Goal: Information Seeking & Learning: Check status

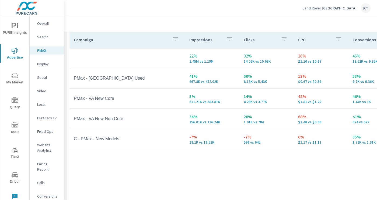
scroll to position [83, 3]
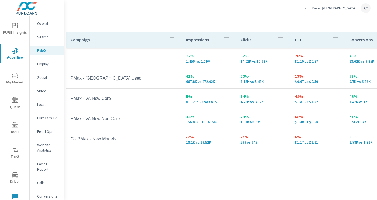
click at [342, 8] on p "Land Rover [GEOGRAPHIC_DATA]" at bounding box center [329, 8] width 54 height 5
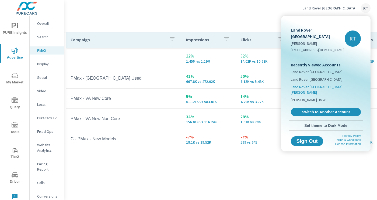
click at [303, 84] on span "Land Rover [GEOGRAPHIC_DATA][PERSON_NAME]" at bounding box center [326, 89] width 70 height 11
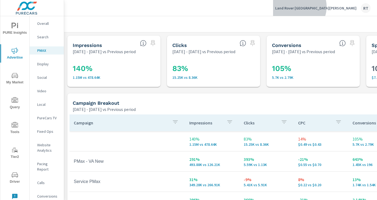
click at [345, 7] on p "Land Rover [GEOGRAPHIC_DATA][PERSON_NAME]" at bounding box center [315, 8] width 81 height 5
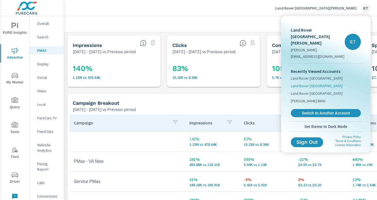
click at [303, 83] on span "Land Rover [GEOGRAPHIC_DATA]" at bounding box center [317, 85] width 52 height 5
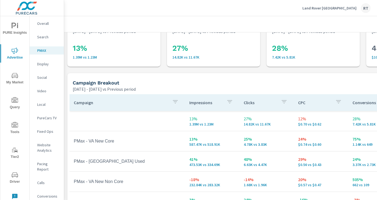
scroll to position [9, 0]
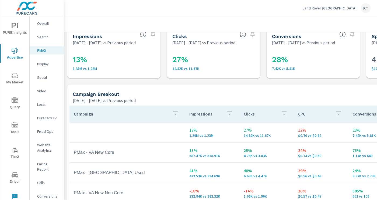
click at [340, 6] on p "Land Rover [GEOGRAPHIC_DATA]" at bounding box center [329, 8] width 54 height 5
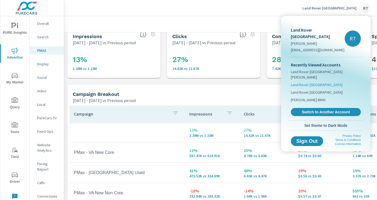
click at [314, 82] on span "Land Rover [GEOGRAPHIC_DATA]" at bounding box center [317, 84] width 52 height 5
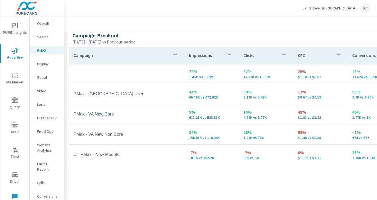
scroll to position [67, 0]
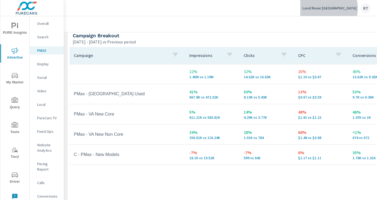
click at [338, 8] on p "Land Rover [GEOGRAPHIC_DATA]" at bounding box center [329, 8] width 54 height 5
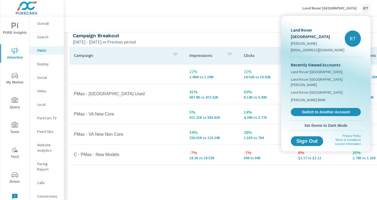
click at [215, 33] on div at bounding box center [188, 100] width 377 height 200
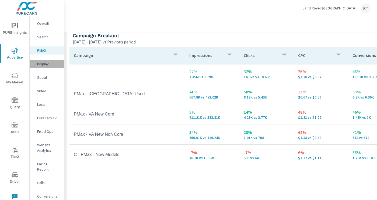
click at [39, 64] on p "Display" at bounding box center [48, 63] width 22 height 5
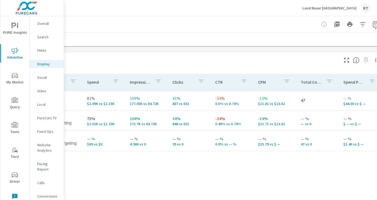
scroll to position [214, 86]
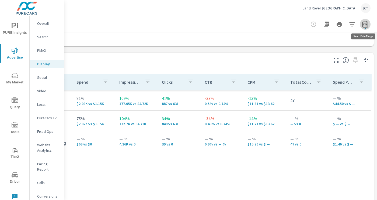
click at [367, 23] on icon "button" at bounding box center [365, 24] width 6 height 6
select select "Previous period"
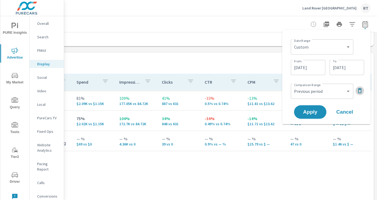
click at [360, 90] on icon "button" at bounding box center [360, 90] width 6 height 6
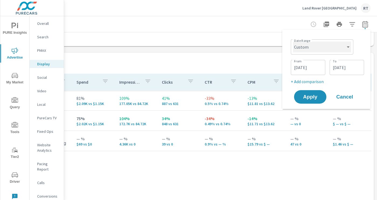
click at [349, 45] on select "Custom [DATE] Last week Last 7 days Last 14 days Last 30 days Last 45 days Last…" at bounding box center [322, 46] width 58 height 11
click at [293, 41] on select "Custom [DATE] Last week Last 7 days Last 14 days Last 30 days Last 45 days Last…" at bounding box center [322, 46] width 58 height 11
select select "Last month"
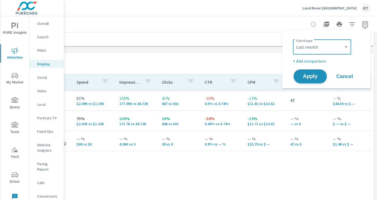
click at [305, 78] on span "Apply" at bounding box center [310, 76] width 22 height 5
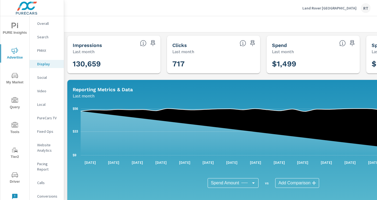
click at [333, 8] on p "Land Rover [GEOGRAPHIC_DATA]" at bounding box center [329, 8] width 54 height 5
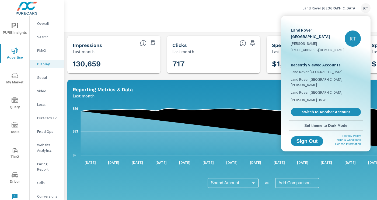
click at [255, 13] on div at bounding box center [188, 100] width 377 height 200
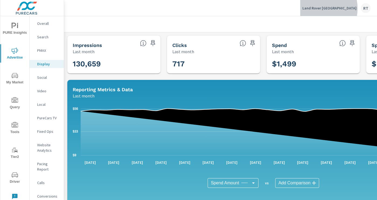
click at [331, 8] on p "Land Rover [GEOGRAPHIC_DATA]" at bounding box center [329, 8] width 54 height 5
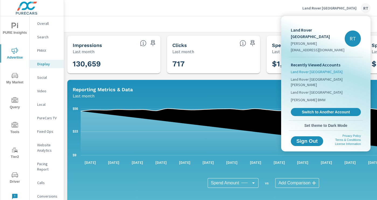
click at [309, 69] on span "Land Rover [GEOGRAPHIC_DATA]" at bounding box center [317, 71] width 52 height 5
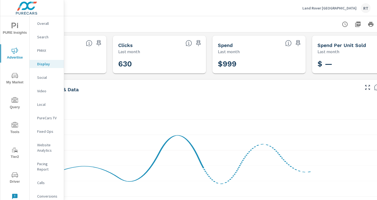
scroll to position [0, 86]
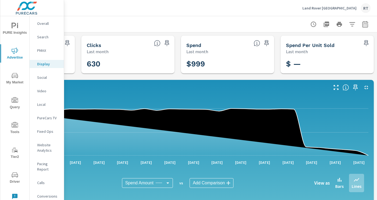
click at [365, 25] on icon "button" at bounding box center [365, 25] width 4 height 2
select select "Last month"
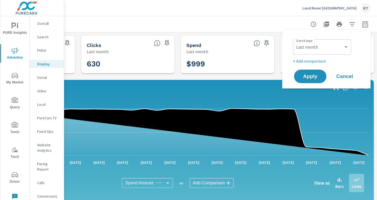
click at [319, 60] on p "+ Add comparison" at bounding box center [327, 61] width 69 height 6
select select "Previous period"
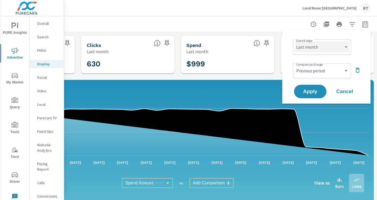
click at [347, 48] on select "Custom [DATE] Last week Last 7 days Last 14 days Last 30 days Last 45 days Last…" at bounding box center [322, 46] width 54 height 11
click at [295, 41] on select "Custom [DATE] Last week Last 7 days Last 14 days Last 30 days Last 45 days Last…" at bounding box center [322, 46] width 54 height 11
select select "custom"
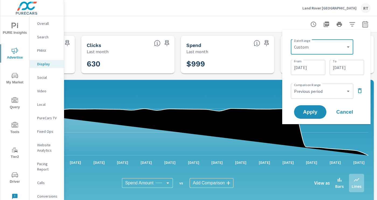
click at [302, 68] on input "[DATE]" at bounding box center [308, 67] width 30 height 11
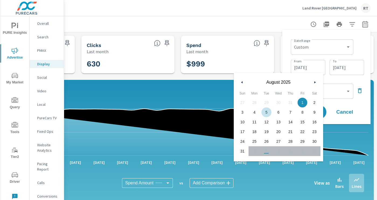
click at [241, 82] on icon "button" at bounding box center [241, 82] width 3 height 2
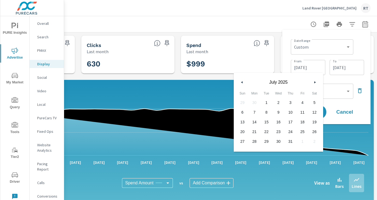
click at [253, 141] on span "28" at bounding box center [255, 141] width 12 height 7
type input "[DATE]"
click at [357, 70] on input "[DATE]" at bounding box center [347, 67] width 30 height 11
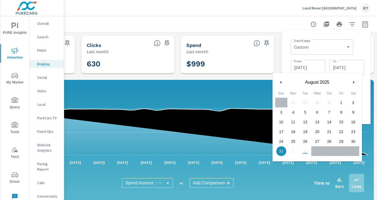
click at [352, 82] on button "button" at bounding box center [353, 82] width 6 height 6
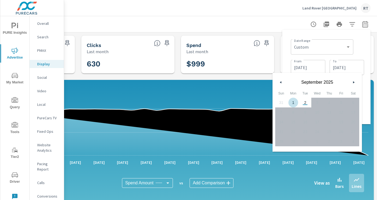
click at [294, 101] on span "1" at bounding box center [293, 102] width 12 height 7
type input "[DATE]"
click at [359, 50] on div "Date Range Custom [DATE] Last week Last 7 days Last 14 days Last 30 days Last 4…" at bounding box center [327, 46] width 73 height 18
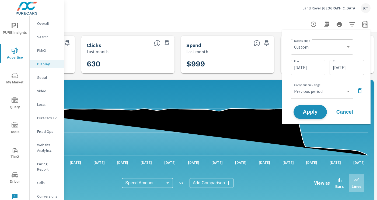
click at [309, 115] on button "Apply" at bounding box center [310, 112] width 33 height 14
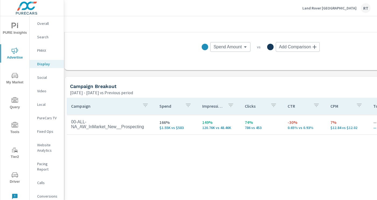
scroll to position [190, 0]
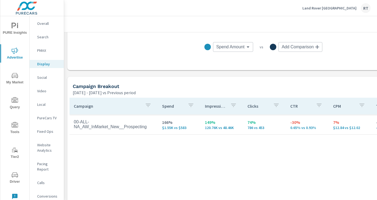
click at [40, 52] on p "PMAX" at bounding box center [48, 50] width 22 height 5
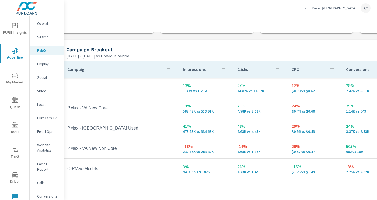
scroll to position [53, 9]
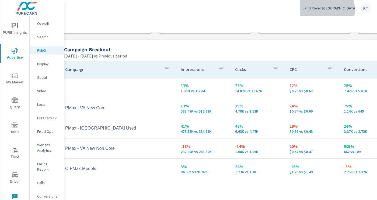
click at [341, 9] on p "Land Rover [GEOGRAPHIC_DATA]" at bounding box center [329, 8] width 54 height 5
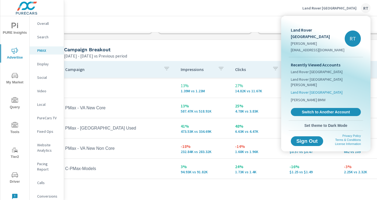
click at [313, 89] on span "Land Rover [GEOGRAPHIC_DATA]" at bounding box center [317, 91] width 52 height 5
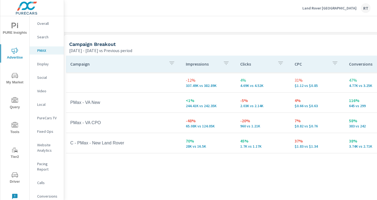
scroll to position [56, 4]
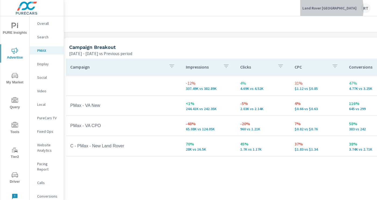
click at [326, 9] on p "Land Rover [GEOGRAPHIC_DATA]" at bounding box center [329, 8] width 54 height 5
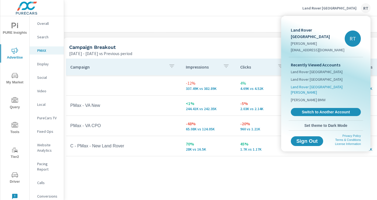
click at [318, 84] on span "Land Rover [GEOGRAPHIC_DATA][PERSON_NAME]" at bounding box center [326, 89] width 70 height 11
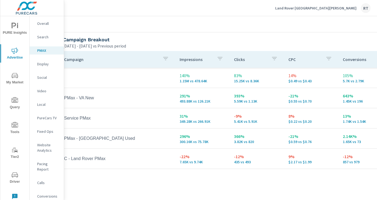
scroll to position [63, 0]
